Goal: Task Accomplishment & Management: Complete application form

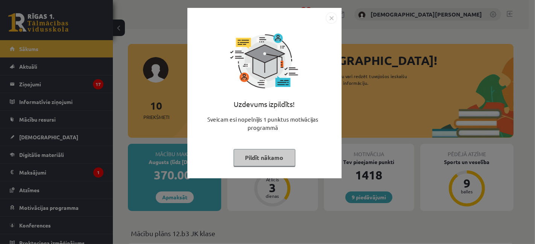
click at [244, 159] on button "Pildīt nākamo" at bounding box center [265, 157] width 62 height 17
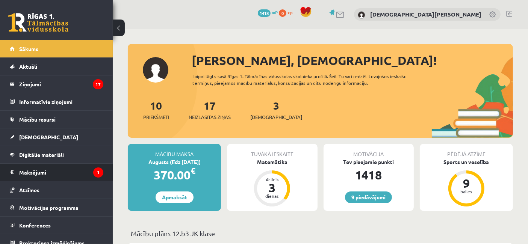
click at [40, 170] on legend "Maksājumi 1" at bounding box center [61, 172] width 84 height 17
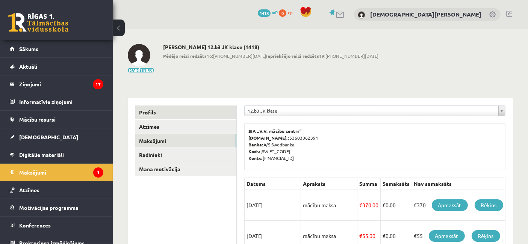
click at [155, 106] on link "Profils" at bounding box center [185, 113] width 101 height 14
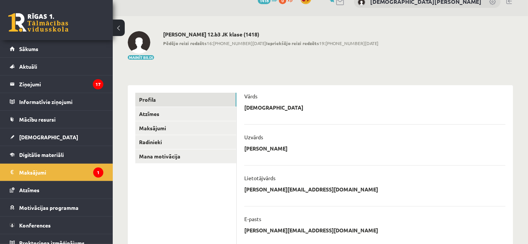
scroll to position [12, 0]
click at [198, 141] on link "Radinieki" at bounding box center [185, 143] width 101 height 14
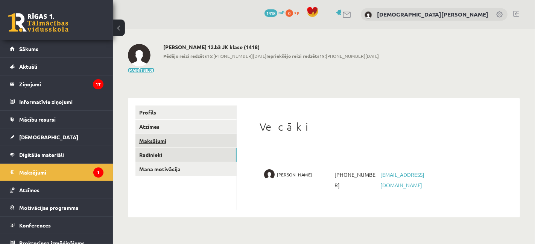
click at [156, 140] on link "Maksājumi" at bounding box center [185, 141] width 101 height 14
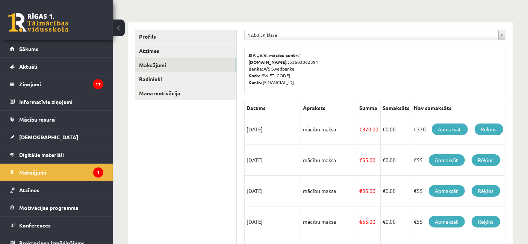
scroll to position [71, 0]
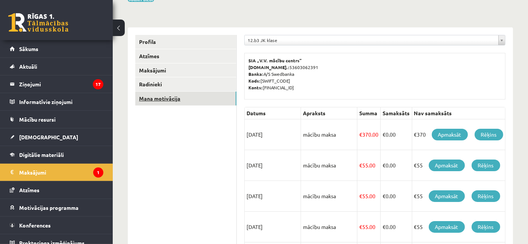
click at [156, 102] on link "Mana motivācija" at bounding box center [185, 99] width 101 height 14
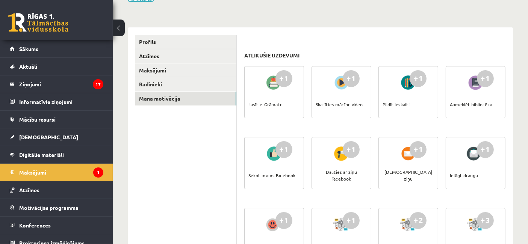
click at [55, 84] on legend "Ziņojumi 17" at bounding box center [61, 84] width 84 height 17
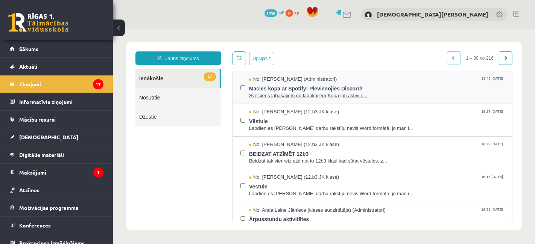
click at [379, 88] on span "Mācies kopā ar Spotify! Pievienojies Discord!" at bounding box center [376, 87] width 255 height 9
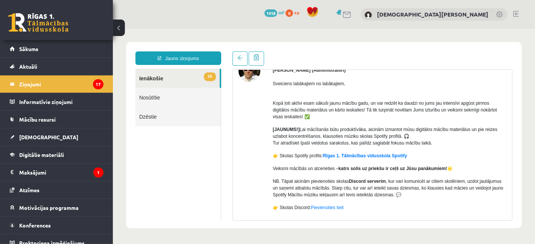
scroll to position [45, 0]
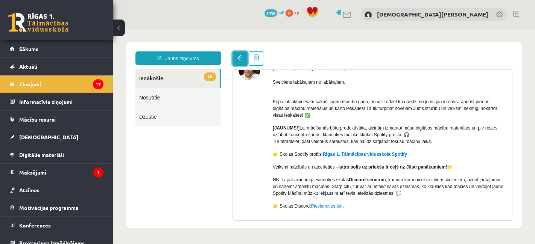
click at [239, 59] on span at bounding box center [239, 57] width 5 height 5
click at [182, 76] on link "16 Ienākošie" at bounding box center [177, 77] width 84 height 19
click at [237, 57] on span at bounding box center [239, 57] width 5 height 5
click at [504, 141] on div "No: Ivo Čapiņš (Administratori) Sveiciens labākajiem no labākajiem, Kopā ļoti a…" at bounding box center [371, 149] width 279 height 183
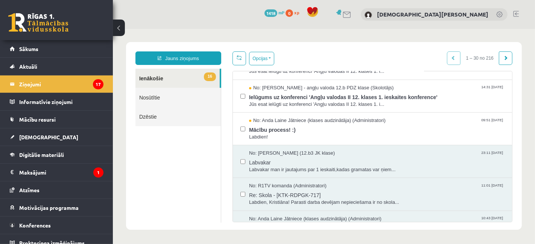
scroll to position [256, 0]
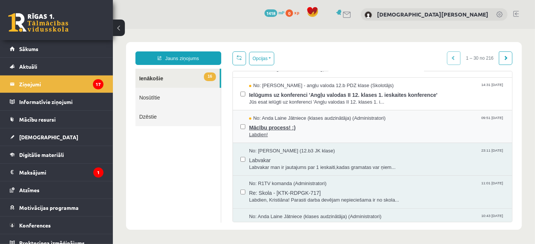
click at [354, 126] on span "Mācību process! :)" at bounding box center [376, 126] width 255 height 9
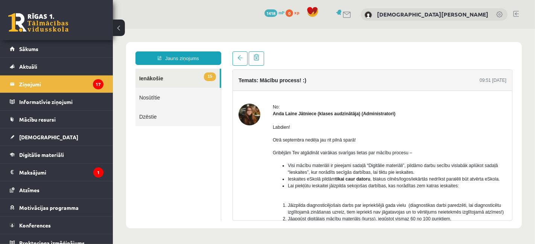
scroll to position [0, 0]
drag, startPoint x: 503, startPoint y: 111, endPoint x: 504, endPoint y: 120, distance: 9.5
click at [504, 120] on div "No: Anda Laine Jātniece (klases audzinātāja) (Administratori) Labdien! Otrā sep…" at bounding box center [371, 245] width 279 height 284
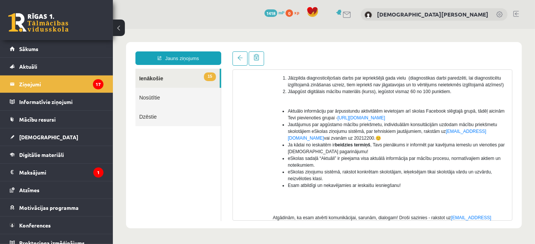
scroll to position [122, 0]
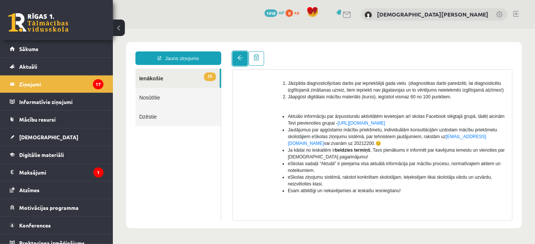
click at [241, 59] on span at bounding box center [239, 57] width 5 height 5
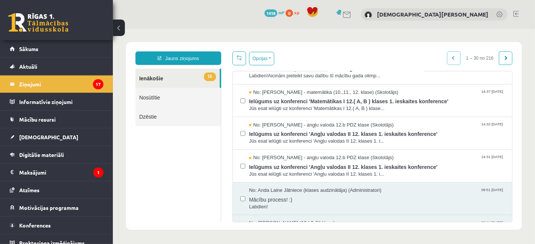
scroll to position [186, 0]
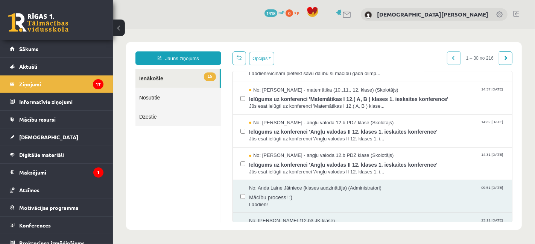
drag, startPoint x: 511, startPoint y: 118, endPoint x: 504, endPoint y: 103, distance: 15.7
click at [504, 103] on div "Opcijas Atzīmēt visus ziņojumus Atcelt izvēlētos Atzīmēt visus kā lasītus Atzīm…" at bounding box center [371, 136] width 291 height 171
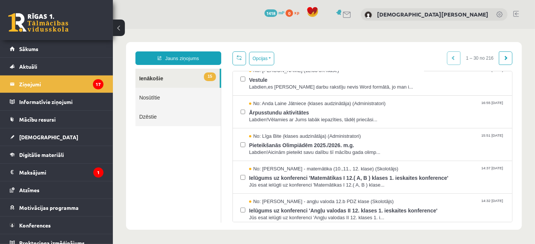
scroll to position [103, 0]
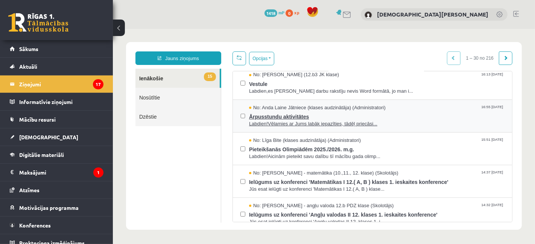
click at [433, 115] on span "Ārpusstundu aktivitātes" at bounding box center [376, 115] width 255 height 9
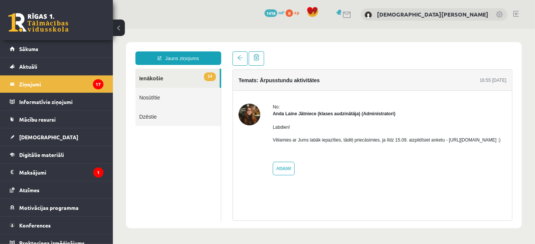
scroll to position [0, 0]
click at [311, 143] on p "Vēlamies ar Jums labāk iepazīties, tādēļ priecāsimies, ja līdz 15.09. aizpildīs…" at bounding box center [386, 140] width 228 height 7
drag, startPoint x: 272, startPoint y: 147, endPoint x: 343, endPoint y: 152, distance: 70.6
click at [343, 152] on div "Labdien! Vēlamies ar Jums labāk iepazīties, tādēļ priecāsimies, ja līdz 15.09. …" at bounding box center [386, 136] width 228 height 39
copy p "https://forms.gle/mVxkUEapGFxHM7hU7 :)"
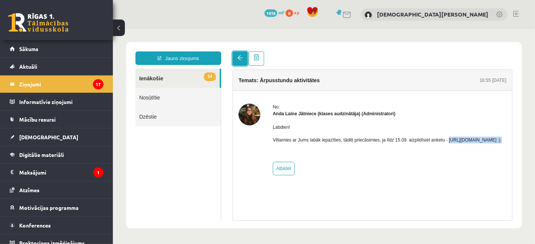
click at [238, 59] on span at bounding box center [239, 57] width 5 height 5
click at [198, 76] on link "14 Ienākošie" at bounding box center [177, 77] width 84 height 19
click at [156, 79] on link "14 Ienākošie" at bounding box center [177, 77] width 84 height 19
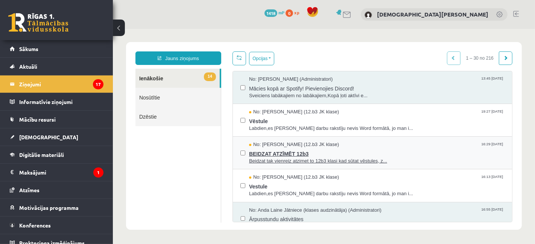
click at [407, 152] on span "BEIDZAT ATZĪMĒT 12b3" at bounding box center [376, 152] width 255 height 9
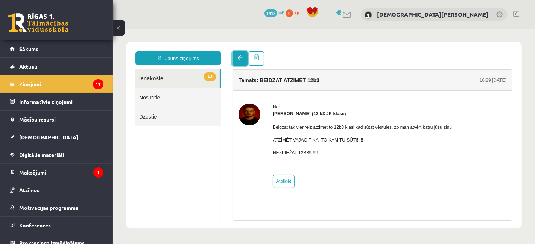
click at [236, 58] on link at bounding box center [239, 58] width 15 height 14
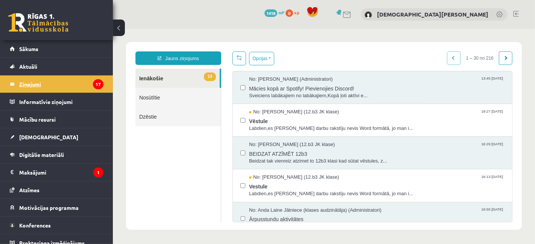
click at [65, 87] on legend "Ziņojumi 17" at bounding box center [61, 84] width 84 height 17
click at [42, 132] on link "[DEMOGRAPHIC_DATA]" at bounding box center [57, 137] width 94 height 17
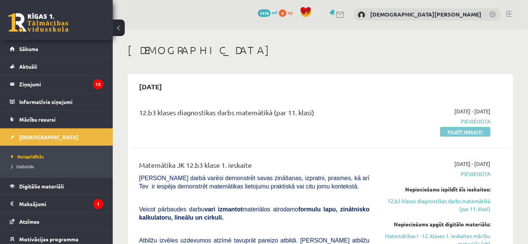
click at [467, 132] on link "Pildīt ieskaiti" at bounding box center [465, 132] width 50 height 10
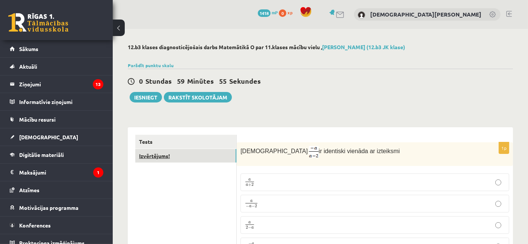
click at [212, 158] on link "Izvērtējums!" at bounding box center [185, 156] width 101 height 14
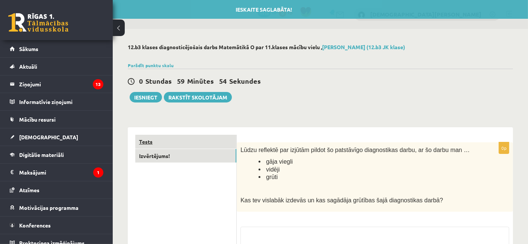
click at [216, 145] on link "Tests" at bounding box center [185, 142] width 101 height 14
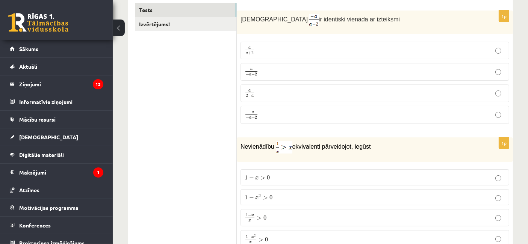
scroll to position [137, 0]
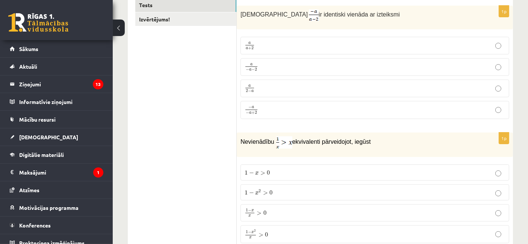
click at [448, 85] on p "a 2 − a a 2 − a" at bounding box center [375, 88] width 261 height 9
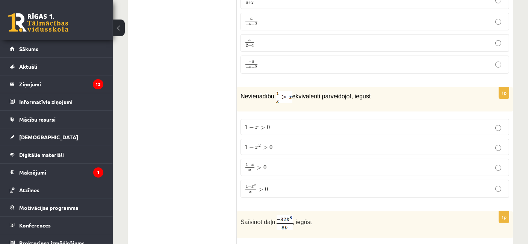
scroll to position [173, 0]
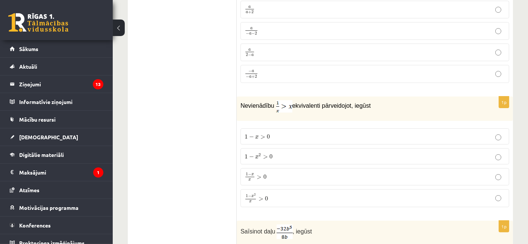
click at [278, 197] on p "1 − x 2 x > 0 1 − x 2 x > 0" at bounding box center [375, 199] width 261 height 10
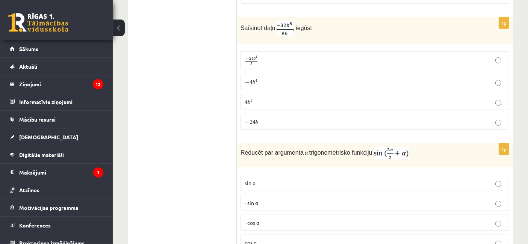
scroll to position [387, 0]
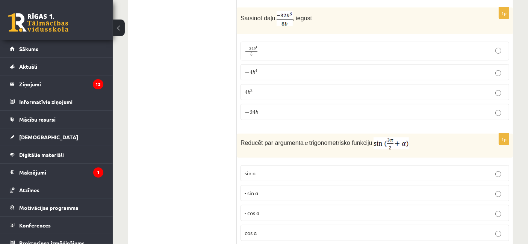
click at [307, 90] on p "4 b 3 4 b 3" at bounding box center [375, 92] width 261 height 8
click at [270, 70] on p "− 4 b 4 − 4 b 4" at bounding box center [375, 72] width 261 height 8
click at [279, 209] on p "- cos ⁡α" at bounding box center [375, 213] width 261 height 8
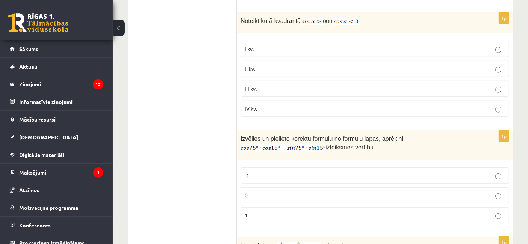
scroll to position [634, 0]
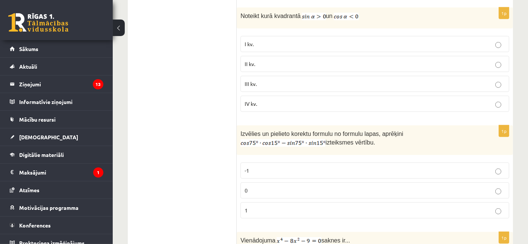
click at [345, 63] on p "II kv." at bounding box center [375, 64] width 261 height 8
click at [314, 187] on p "0" at bounding box center [375, 191] width 261 height 8
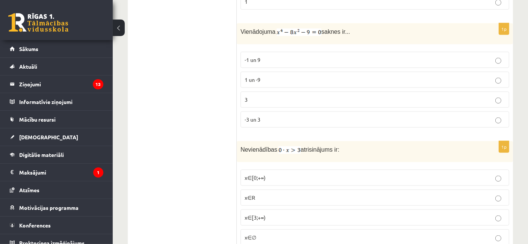
scroll to position [848, 0]
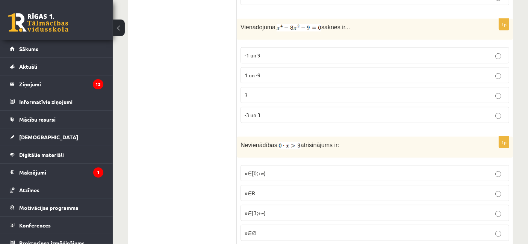
click at [284, 225] on label "x∈∅" at bounding box center [375, 233] width 269 height 16
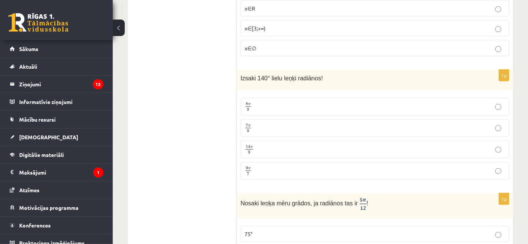
scroll to position [1043, 0]
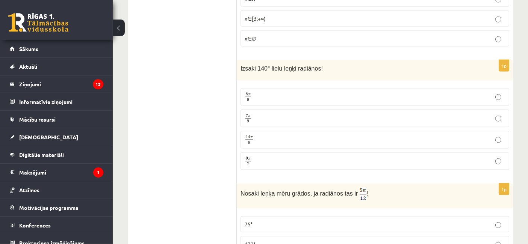
click at [292, 114] on p "7 π 9 7 π 9" at bounding box center [375, 118] width 261 height 9
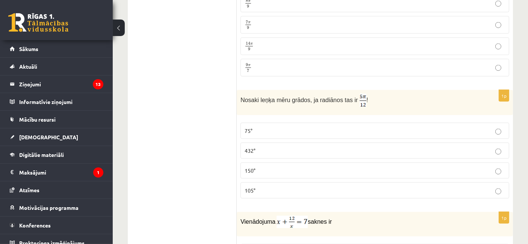
scroll to position [1160, 0]
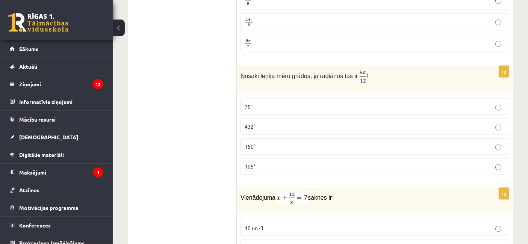
drag, startPoint x: 522, startPoint y: 81, endPoint x: 399, endPoint y: 59, distance: 124.3
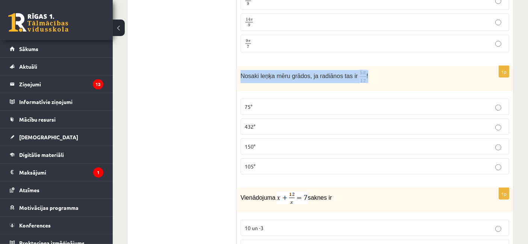
drag, startPoint x: 238, startPoint y: 67, endPoint x: 366, endPoint y: 78, distance: 128.3
click at [366, 78] on div "Nosaki leņķa mēru grādos, ja radiānos tas ir !" at bounding box center [375, 78] width 276 height 25
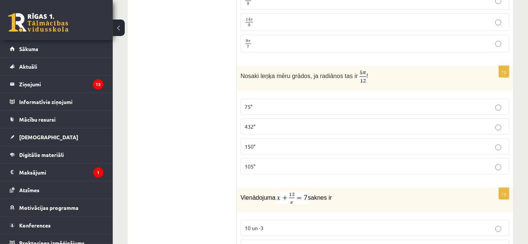
click at [291, 103] on label "75°" at bounding box center [375, 107] width 269 height 16
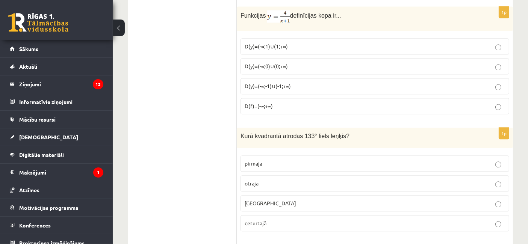
scroll to position [1715, 0]
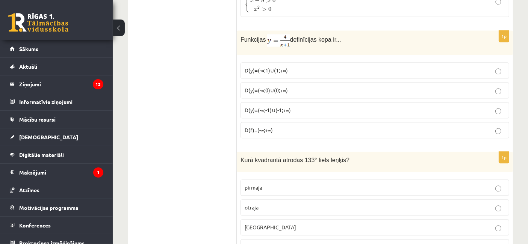
click at [278, 204] on p "otrajā" at bounding box center [375, 208] width 261 height 8
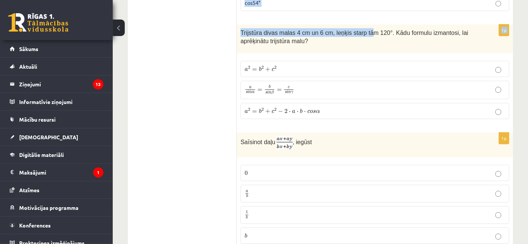
scroll to position [2167, 0]
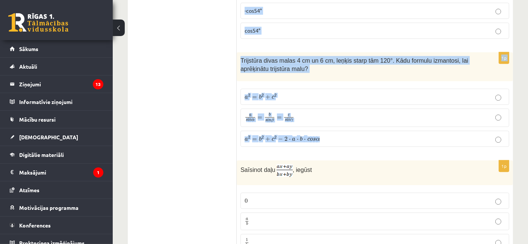
drag, startPoint x: 240, startPoint y: 100, endPoint x: 356, endPoint y: 123, distance: 118.0
copy form "Funkcijas y = 2sin3x vērtību kopa ir [-1; 1] [-2; 2] [-3;3] [-6;6] 1p Trigonome…"
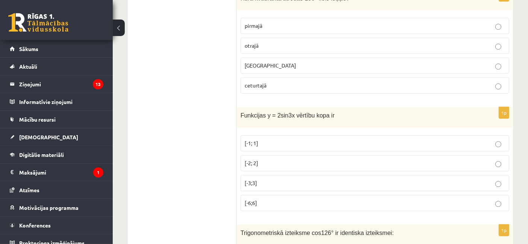
scroll to position [1891, 0]
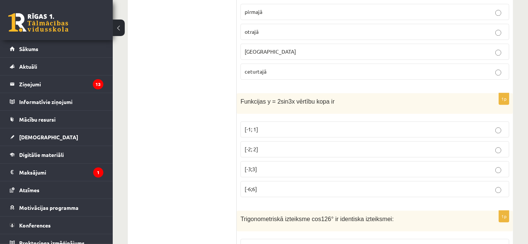
click at [266, 146] on p "[-2; 2]" at bounding box center [375, 150] width 261 height 8
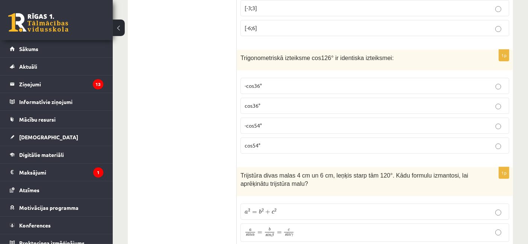
scroll to position [2067, 0]
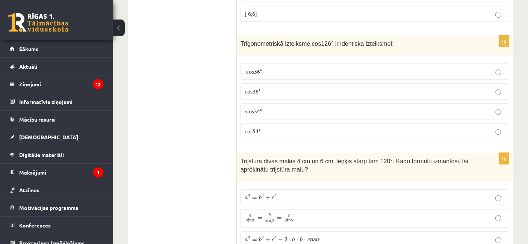
click at [262, 108] on p "-cos54°" at bounding box center [375, 112] width 261 height 8
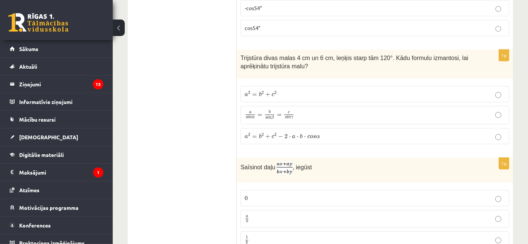
scroll to position [2175, 0]
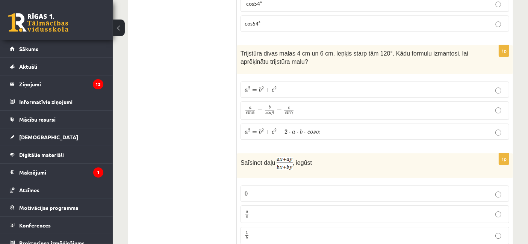
click at [297, 132] on span "⋅" at bounding box center [298, 133] width 2 height 2
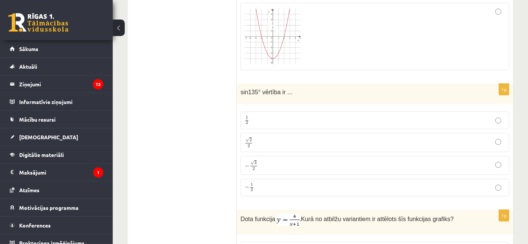
scroll to position [2749, 0]
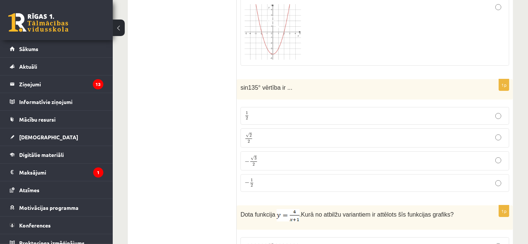
click at [266, 133] on p "√ 2 2 2 2" at bounding box center [375, 138] width 261 height 11
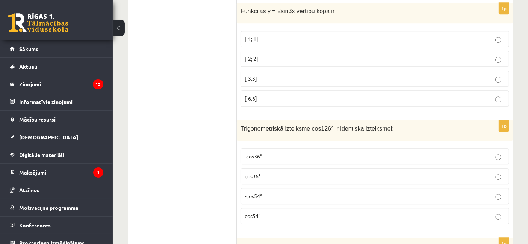
scroll to position [1799, 0]
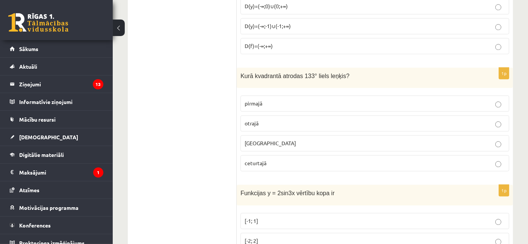
drag, startPoint x: 528, startPoint y: 117, endPoint x: 528, endPoint y: 105, distance: 11.3
click at [528, 105] on div "12.b3 klases diagnosticējošais darbs Matemātikā O par 11.klases mācību vielu , …" at bounding box center [321, 206] width 416 height 3953
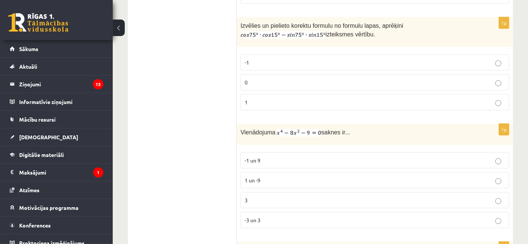
scroll to position [771, 0]
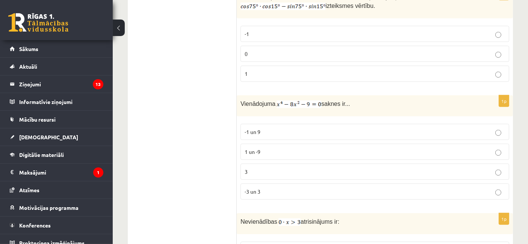
click at [381, 188] on p "-3 un 3" at bounding box center [375, 192] width 261 height 8
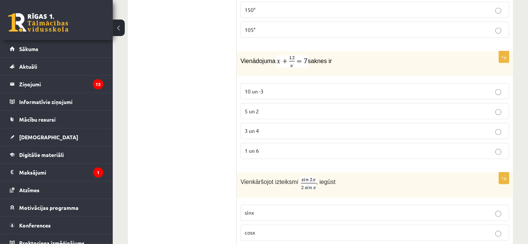
scroll to position [1316, 0]
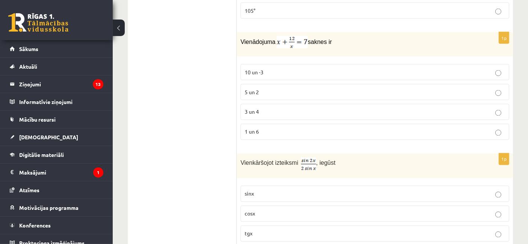
click at [269, 108] on p "3 un 4" at bounding box center [375, 112] width 261 height 8
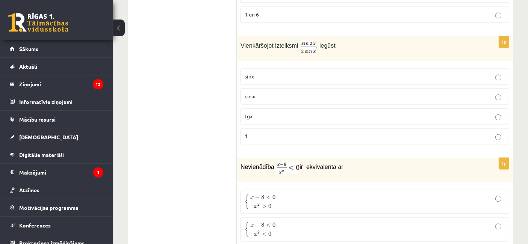
scroll to position [1458, 0]
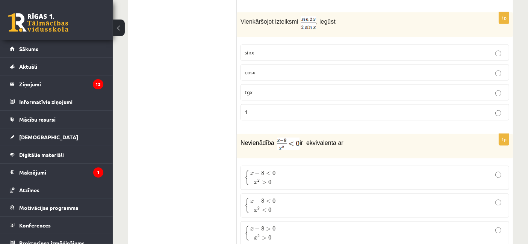
click at [286, 65] on label "cosx" at bounding box center [375, 72] width 269 height 16
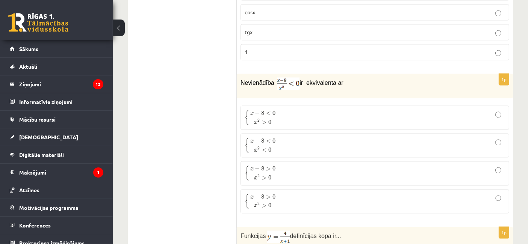
scroll to position [1537, 0]
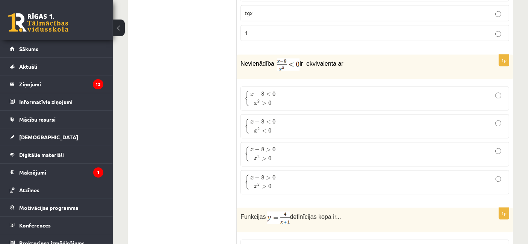
click at [498, 142] on label "{ x − 8 > 0 x 2 > 0 { x − 8 > 0 x 2 > 0" at bounding box center [375, 154] width 269 height 24
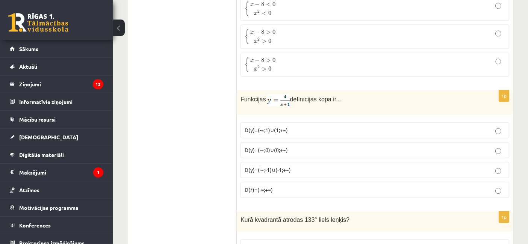
scroll to position [1684, 0]
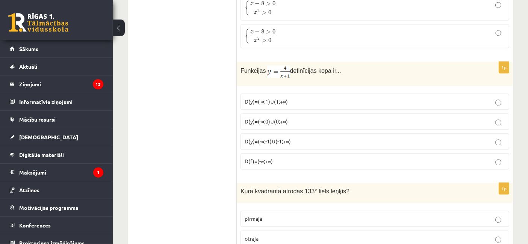
click at [338, 98] on p "D(y)=(-∞;1)∪(1;+∞)" at bounding box center [375, 102] width 261 height 8
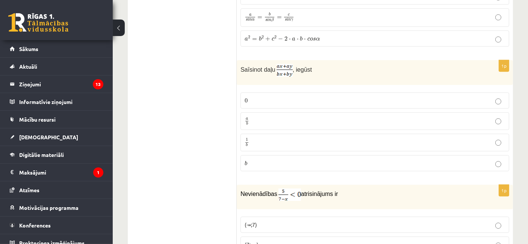
scroll to position [2272, 0]
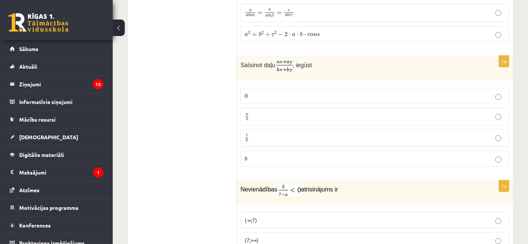
click at [470, 112] on p "a b a b" at bounding box center [375, 116] width 261 height 9
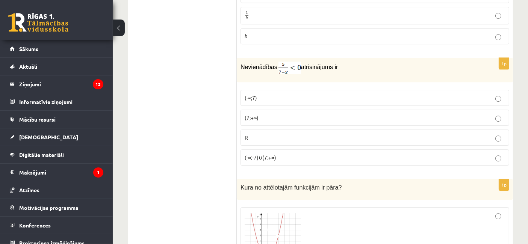
scroll to position [2409, 0]
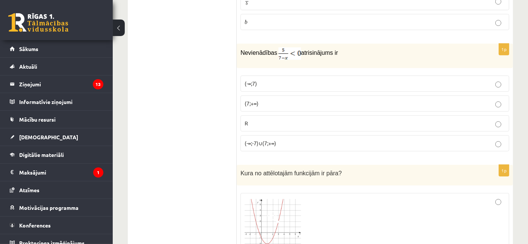
click at [269, 100] on p "(7;+∞)" at bounding box center [375, 104] width 261 height 8
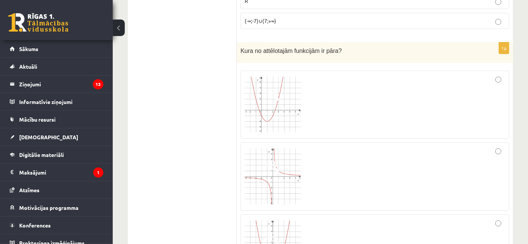
scroll to position [2542, 0]
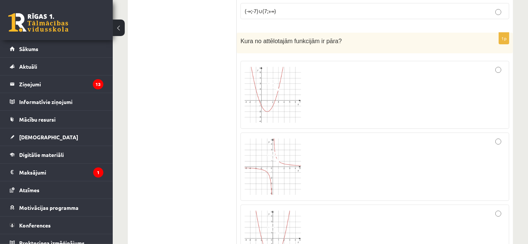
click at [492, 137] on div at bounding box center [375, 167] width 261 height 60
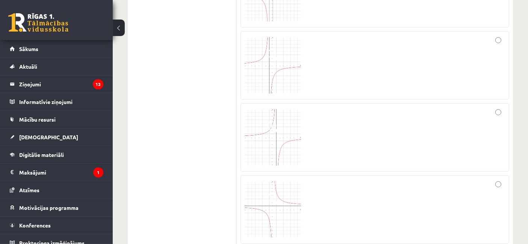
scroll to position [3022, 0]
click at [280, 190] on img at bounding box center [273, 215] width 56 height 56
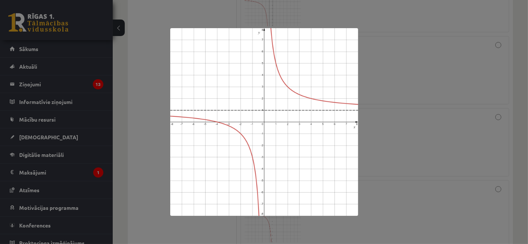
click at [452, 88] on div at bounding box center [264, 122] width 528 height 244
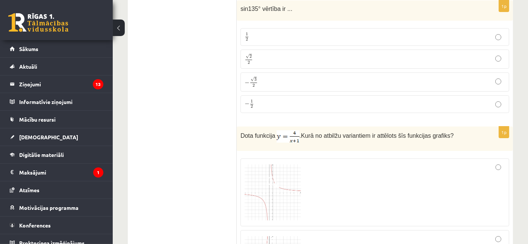
scroll to position [2818, 0]
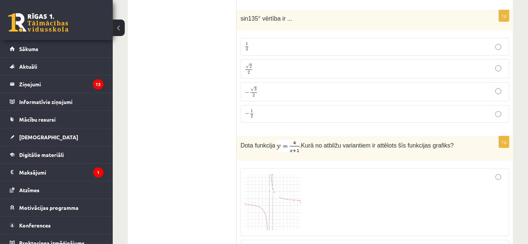
click at [272, 187] on span at bounding box center [273, 193] width 12 height 12
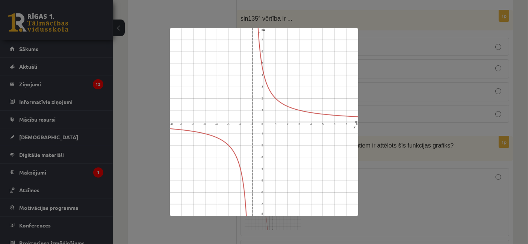
click at [420, 210] on div at bounding box center [264, 122] width 528 height 244
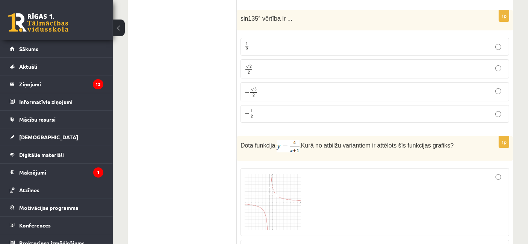
click at [428, 175] on div at bounding box center [375, 203] width 261 height 60
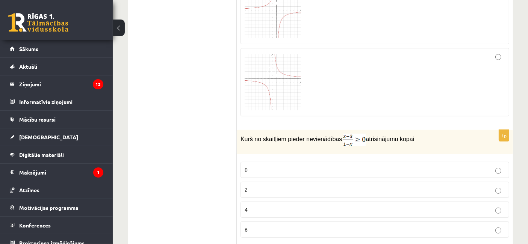
scroll to position [3120, 0]
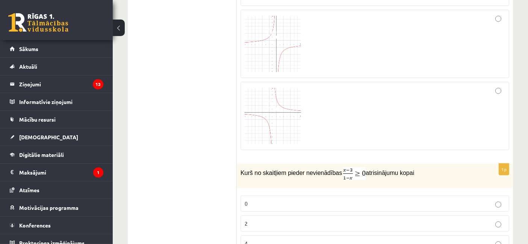
click at [289, 200] on p "0" at bounding box center [375, 204] width 261 height 8
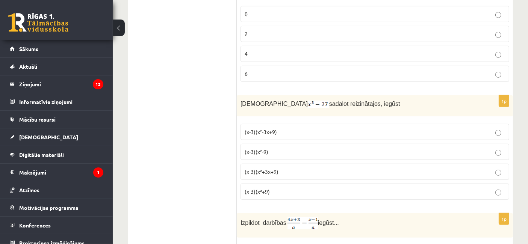
scroll to position [3334, 0]
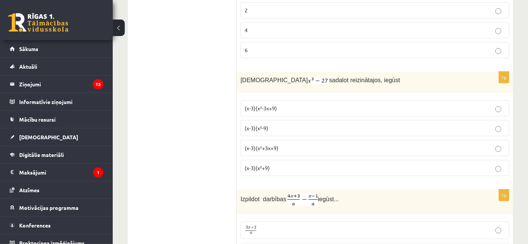
click at [265, 144] on p "(x-3)(x²+3x+9)" at bounding box center [375, 148] width 261 height 8
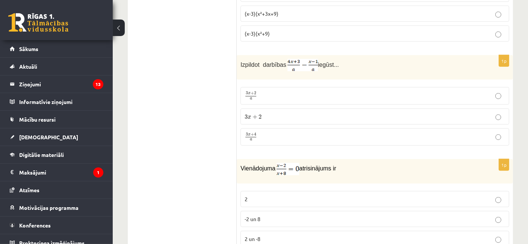
scroll to position [3474, 0]
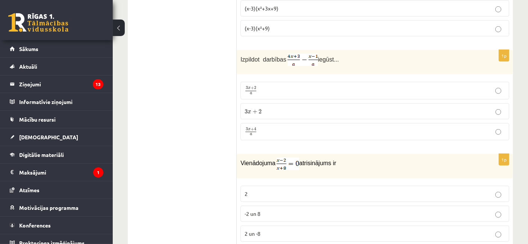
click at [466, 127] on p "3 x + 4 a 3 x + 4 a" at bounding box center [375, 131] width 261 height 9
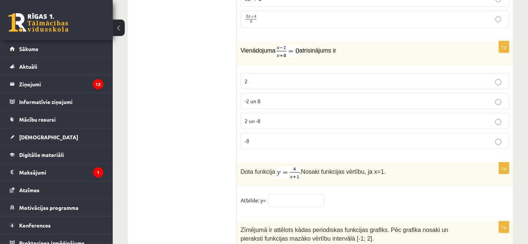
scroll to position [3591, 0]
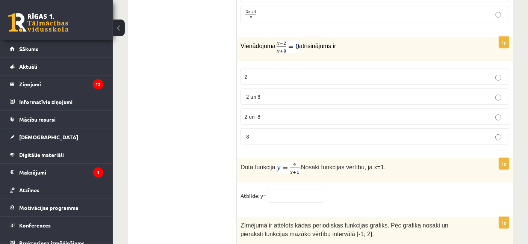
click at [285, 73] on p "2" at bounding box center [375, 77] width 261 height 8
click at [313, 190] on input "text" at bounding box center [296, 196] width 56 height 13
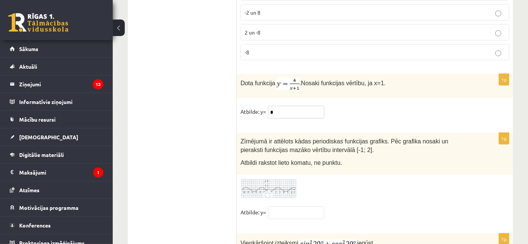
scroll to position [3714, 0]
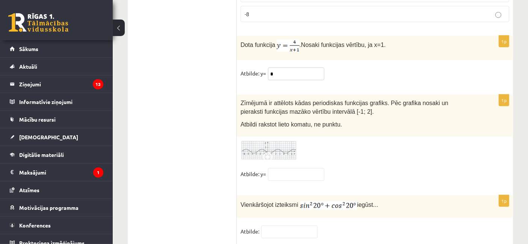
type input "*"
click at [307, 226] on input "text" at bounding box center [289, 232] width 56 height 13
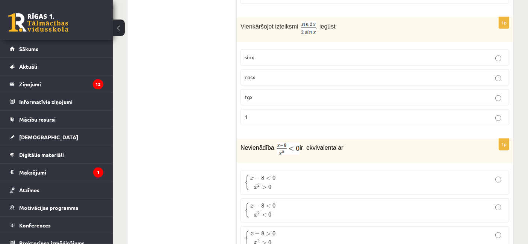
scroll to position [0, 0]
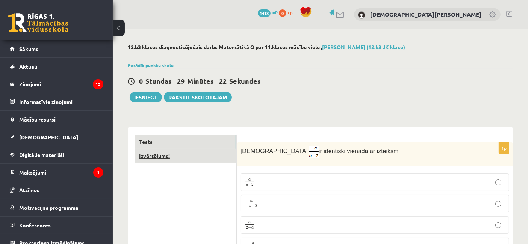
type input "*"
click at [192, 161] on link "Izvērtējums!" at bounding box center [185, 156] width 101 height 14
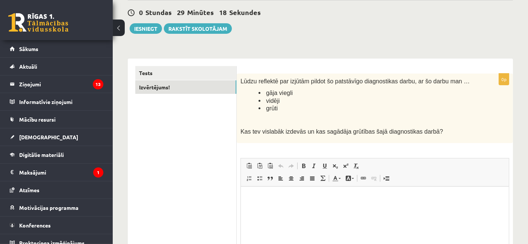
scroll to position [72, 0]
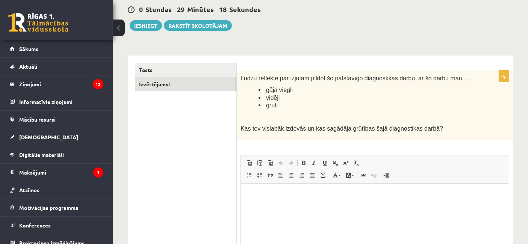
click at [343, 206] on html at bounding box center [375, 195] width 268 height 23
click at [339, 206] on html at bounding box center [375, 195] width 268 height 23
click at [158, 21] on button "Iesniegt" at bounding box center [146, 25] width 32 height 11
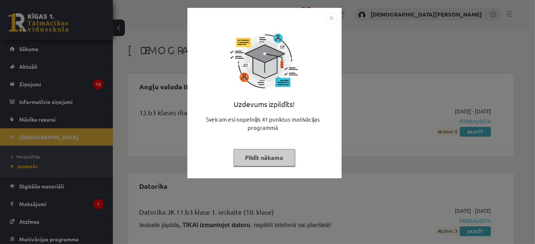
click at [267, 155] on button "Pildīt nākamo" at bounding box center [265, 157] width 62 height 17
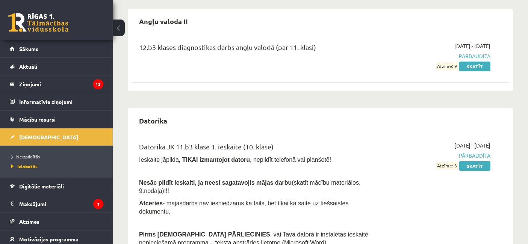
scroll to position [80, 0]
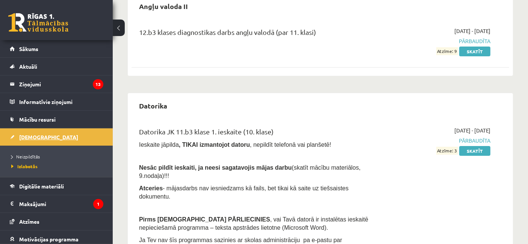
click at [58, 134] on link "[DEMOGRAPHIC_DATA]" at bounding box center [57, 137] width 94 height 17
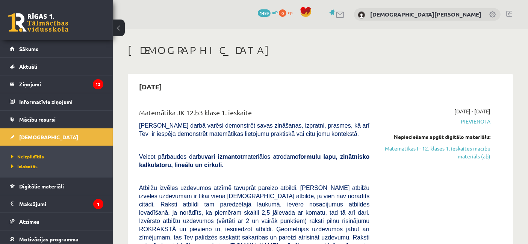
scroll to position [20, 0]
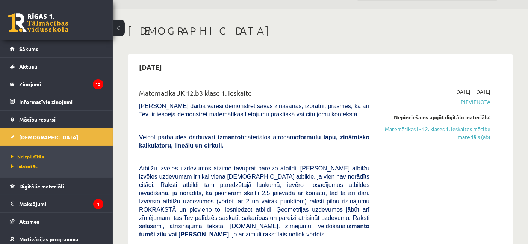
click at [34, 155] on span "Neizpildītās" at bounding box center [27, 157] width 33 height 6
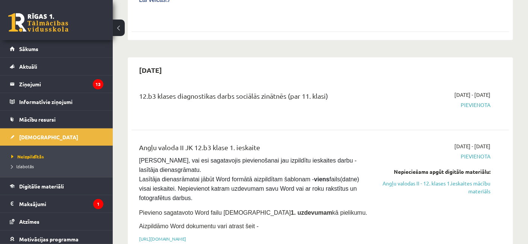
scroll to position [393, 0]
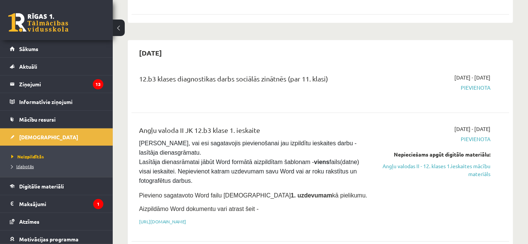
click at [26, 167] on span "Izlabotās" at bounding box center [22, 167] width 23 height 6
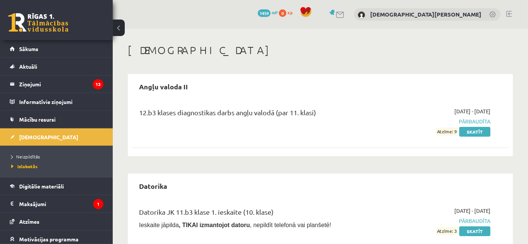
click at [528, 20] on div "0 Dāvanas 1459 mP 0 xp [PERSON_NAME]" at bounding box center [321, 14] width 416 height 29
